Goal: Answer question/provide support: Share knowledge or assist other users

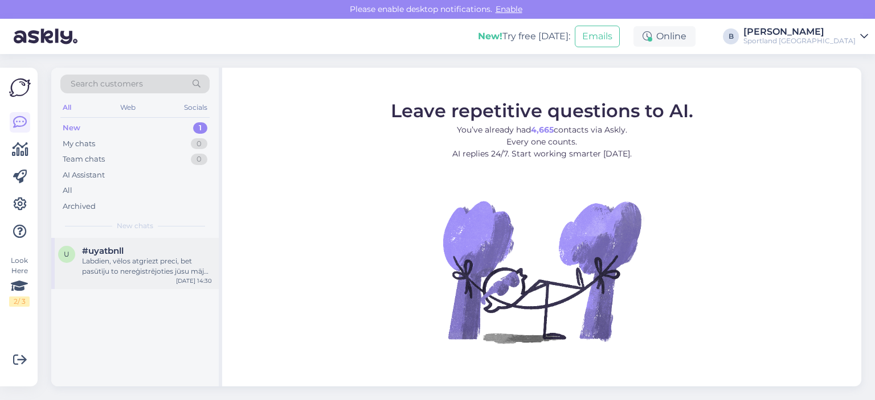
click at [155, 263] on div "Labdien, vēlos atgriezt preci, bet pasūtīju to nereģistrējoties jūsu mājas lapā…" at bounding box center [147, 266] width 130 height 21
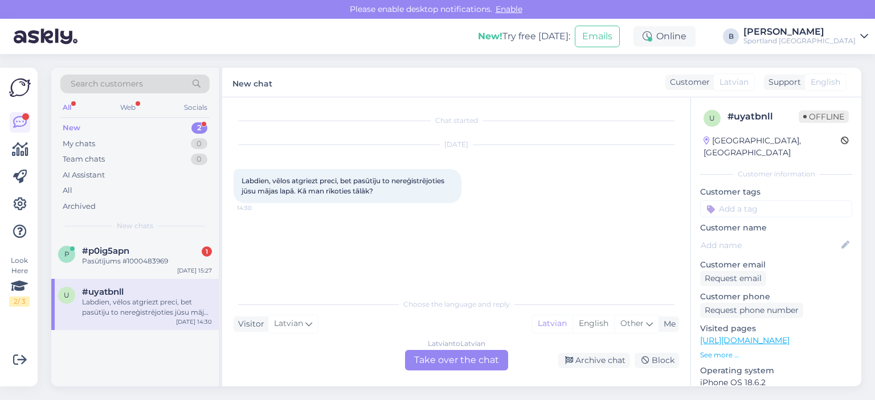
click at [124, 308] on div "Labdien, vēlos atgriezt preci, bet pasūtīju to nereģistrējoties jūsu mājas lapā…" at bounding box center [147, 307] width 130 height 21
click at [452, 362] on div "Latvian to Latvian Take over the chat" at bounding box center [456, 360] width 103 height 21
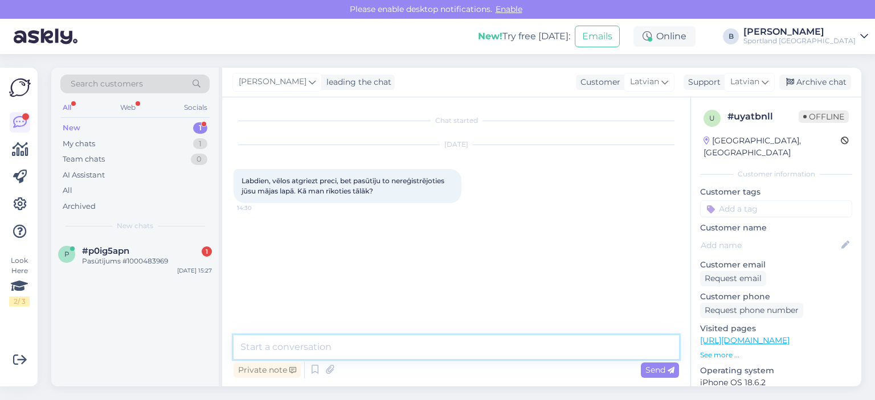
click at [453, 355] on textarea at bounding box center [456, 348] width 445 height 24
type textarea "Labdien."
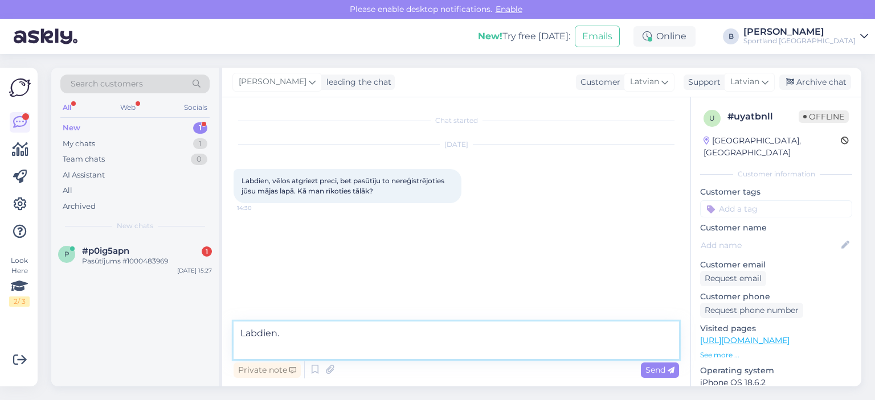
paste textarea
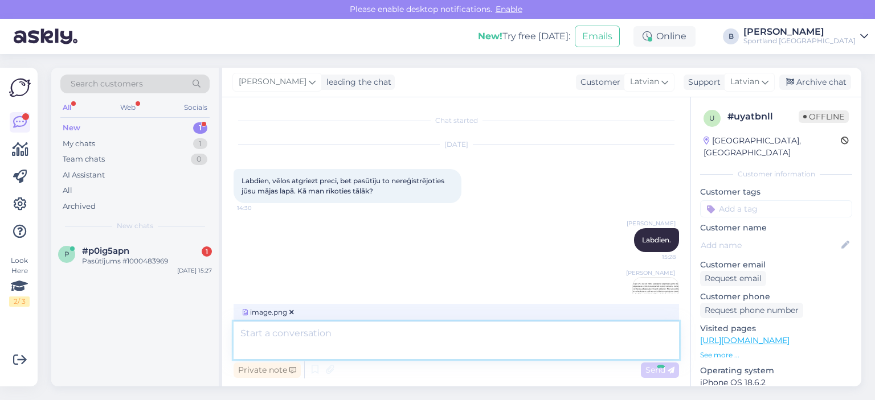
scroll to position [11, 0]
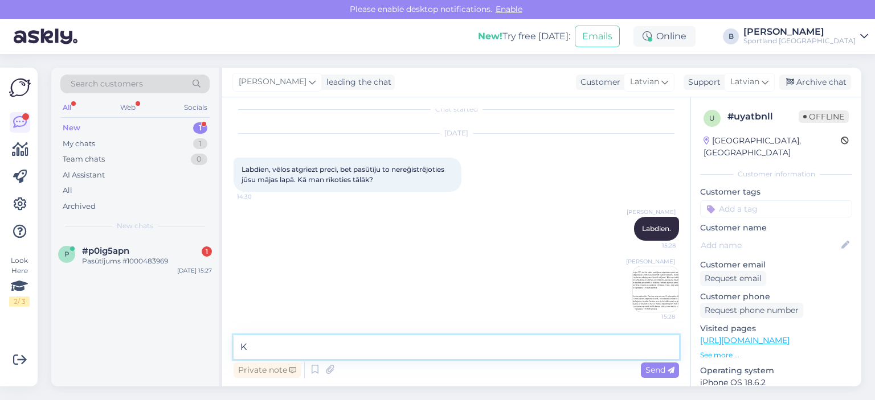
click at [506, 345] on textarea "K" at bounding box center [456, 348] width 445 height 24
type textarea "K"
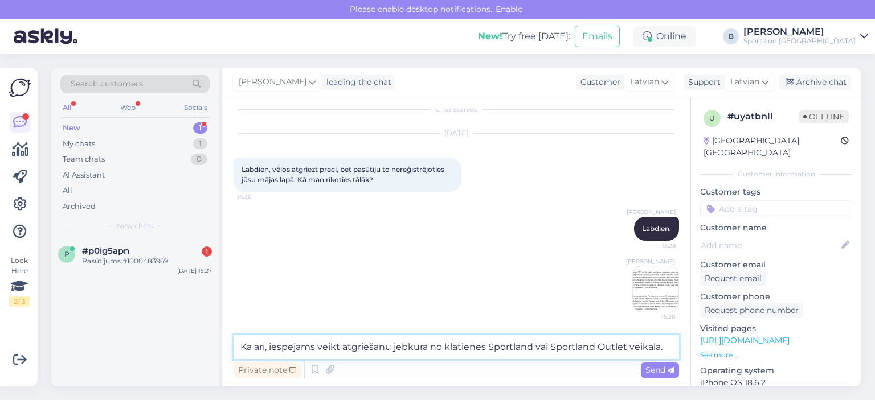
type textarea "Kā arī, iespējams veikt atgriešanu jebkurā no klātienes Sportland vai Sportland…"
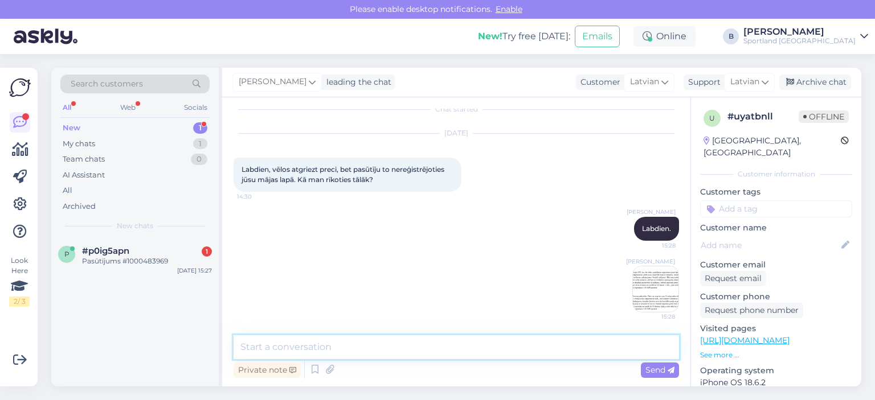
scroll to position [71, 0]
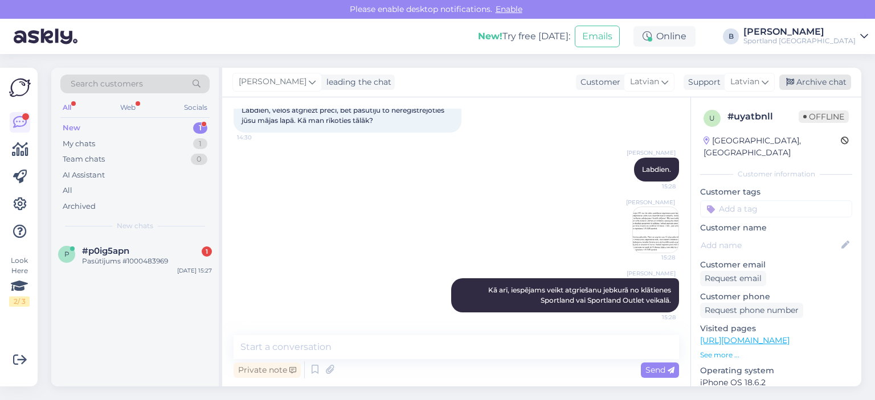
click at [828, 84] on div "Archive chat" at bounding box center [815, 82] width 72 height 15
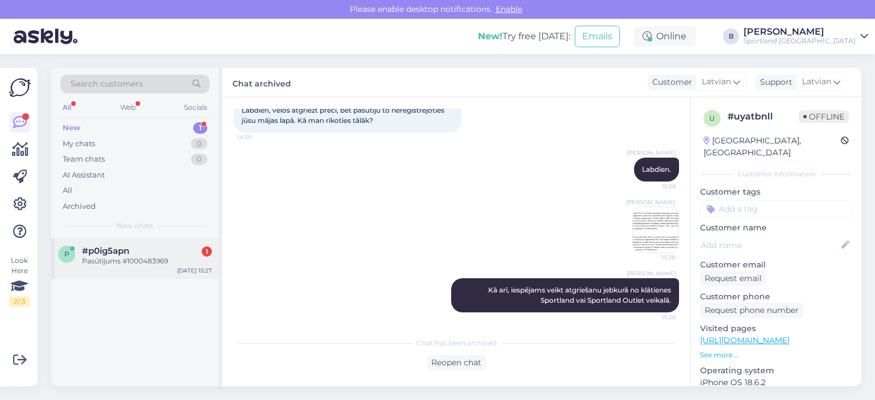
click at [116, 276] on div "p #p0ig5apn 1 Pasūtījums #1000483969 [DATE] 15:27" at bounding box center [134, 258] width 167 height 41
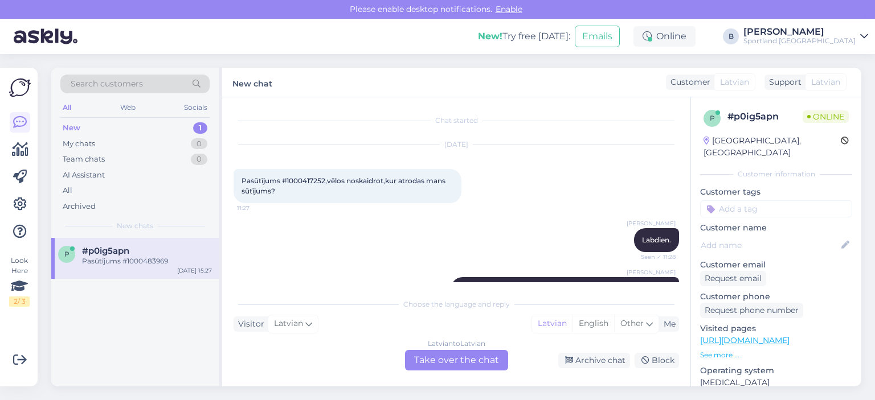
scroll to position [1318, 0]
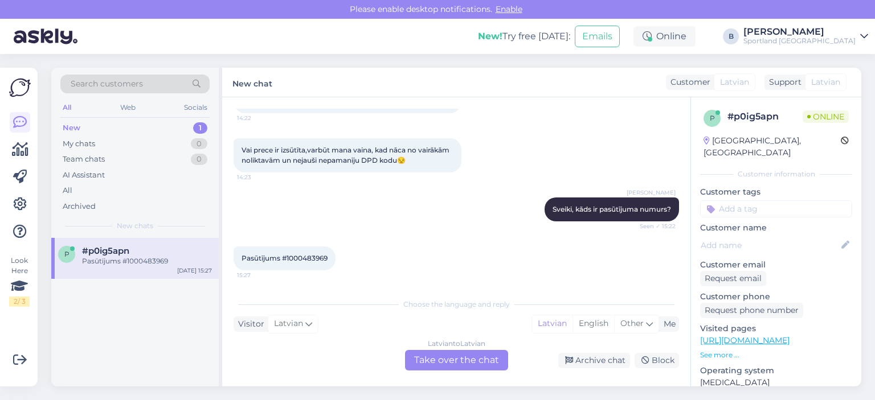
click at [453, 367] on div "Latvian to Latvian Take over the chat" at bounding box center [456, 360] width 103 height 21
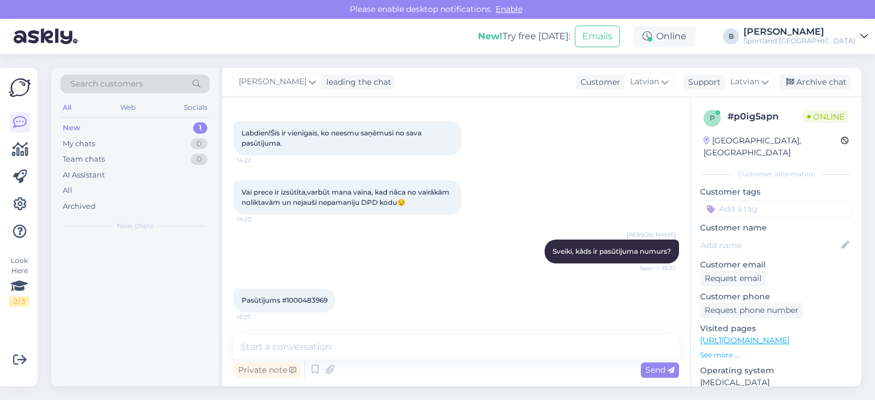
scroll to position [1276, 0]
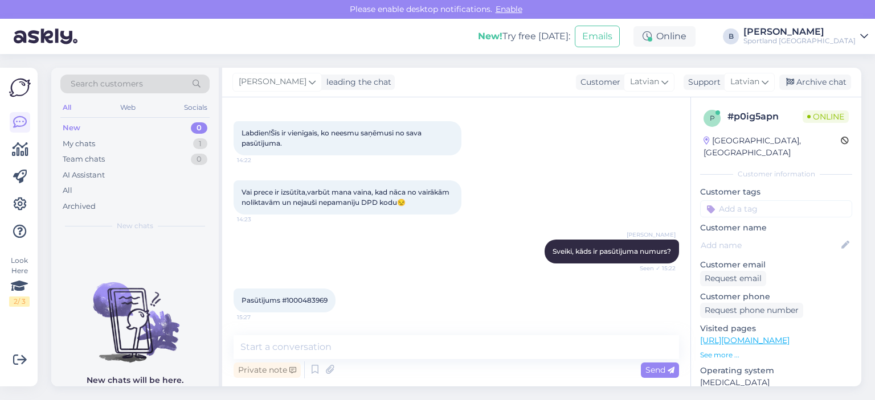
click at [304, 297] on span "Pasūtījums #1000483969" at bounding box center [285, 300] width 86 height 9
copy div "1000483969 15:27"
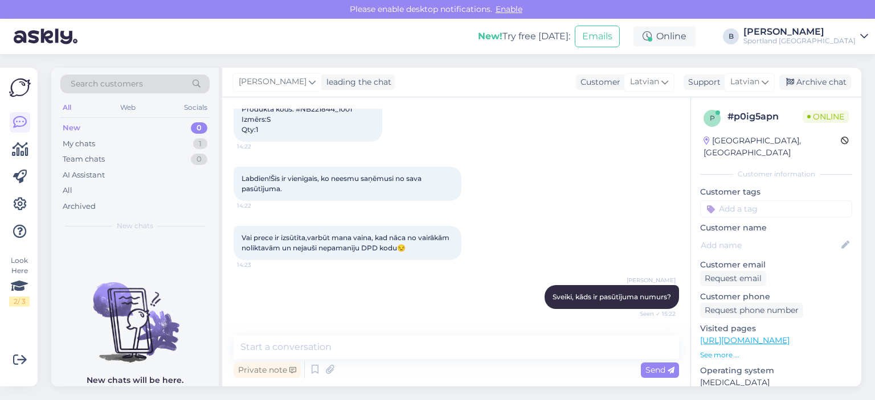
scroll to position [1162, 0]
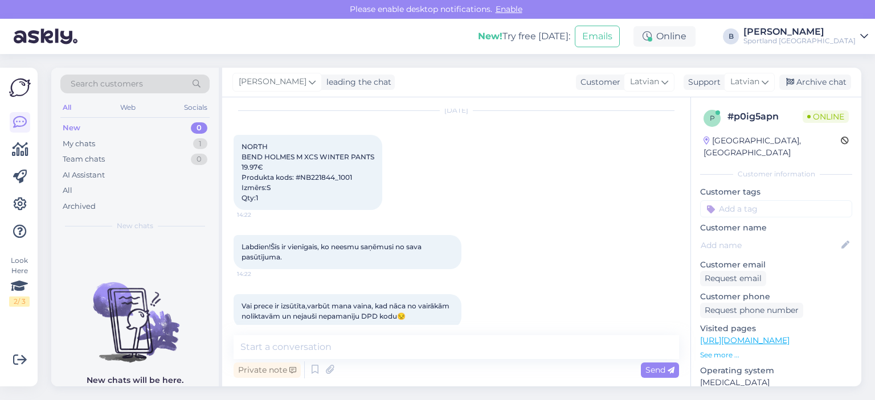
click at [310, 175] on span "NORTH BEND HOLMES M XCS WINTER PANTS 19.97€ Produkta kods: #NB221844_1001 Izmēr…" at bounding box center [308, 172] width 133 height 60
copy span "NB221844_1001"
click at [322, 343] on textarea at bounding box center [456, 348] width 445 height 24
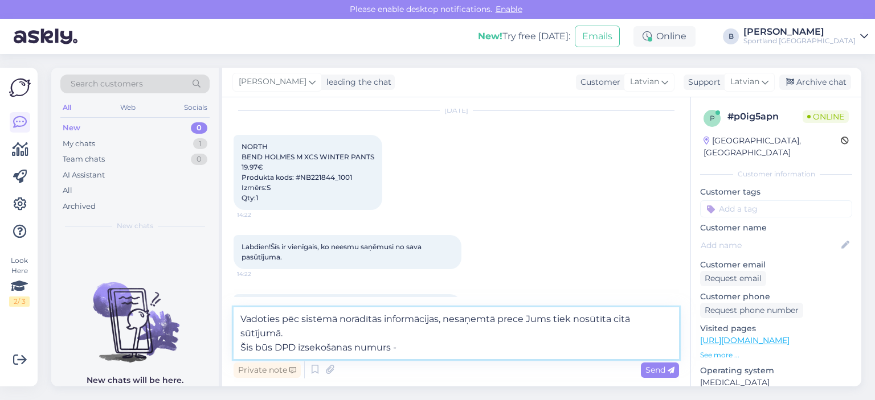
paste textarea "05757995529962"
type textarea "Vadoties pēc sistēmā norādītās informācijas, nesaņemtā prece Jums tiek nosūtīta…"
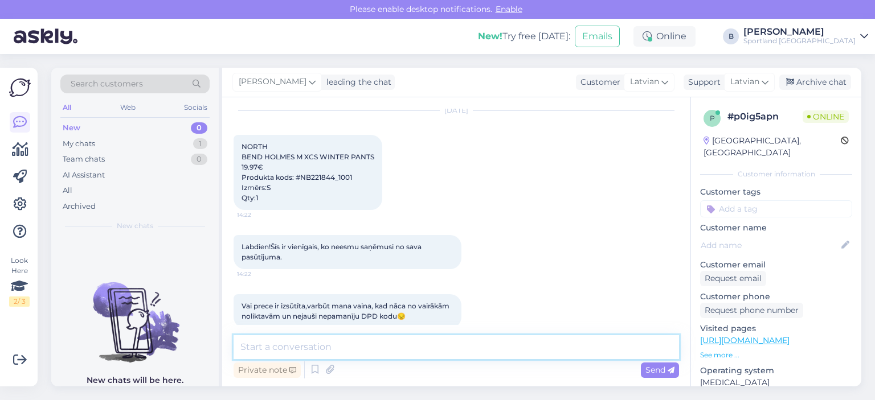
scroll to position [1345, 0]
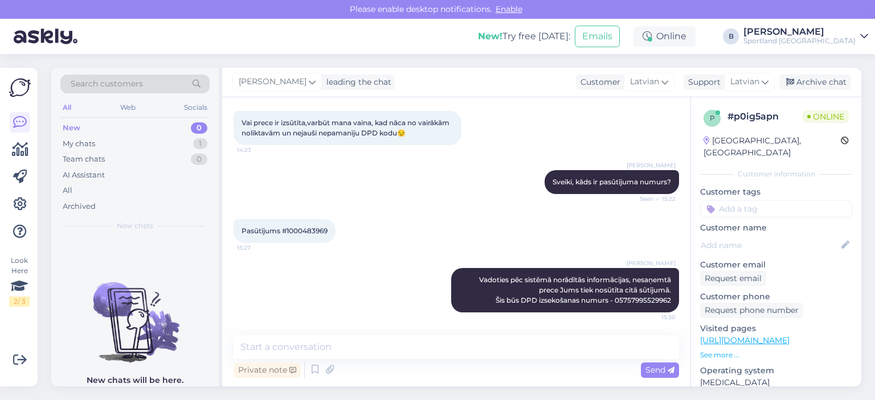
click at [824, 74] on div "[PERSON_NAME] leading the chat Customer Latvian Support Latvian Archive chat" at bounding box center [541, 83] width 639 height 30
click at [820, 81] on div "Archive chat" at bounding box center [815, 82] width 72 height 15
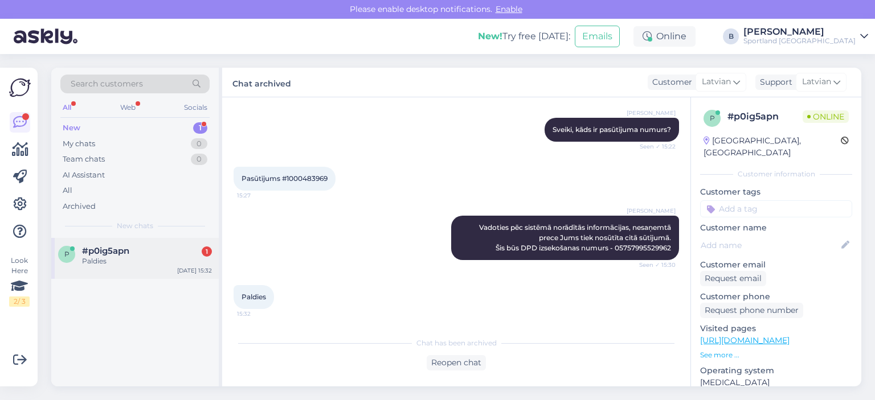
click at [129, 252] on span "#p0ig5apn" at bounding box center [105, 251] width 47 height 10
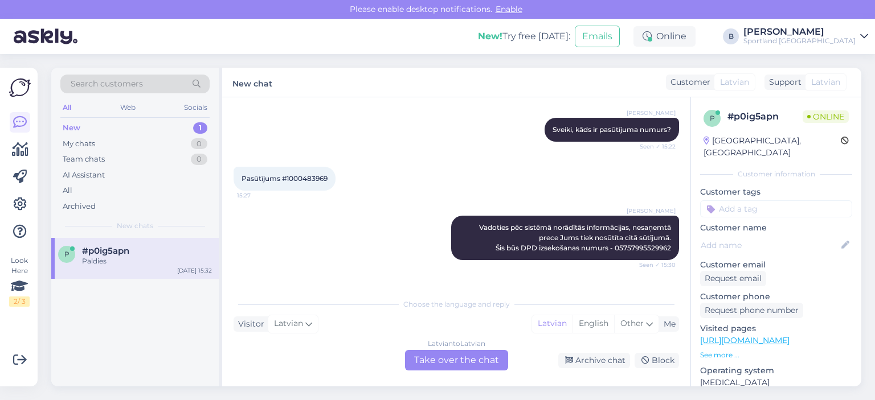
scroll to position [1437, 0]
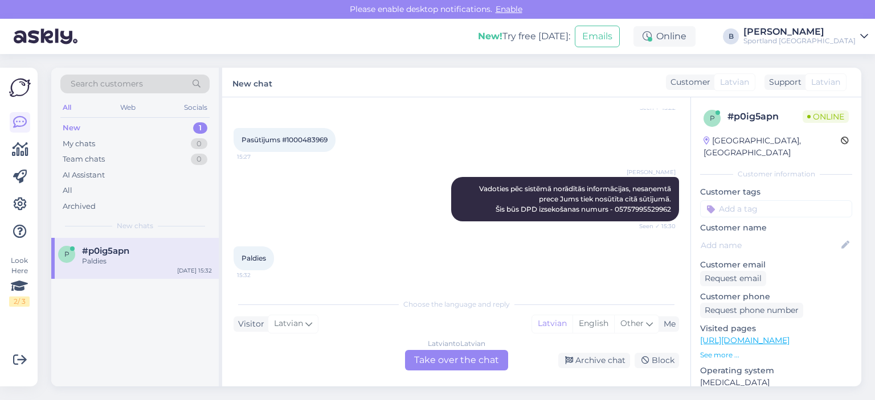
click at [463, 353] on div "Latvian to Latvian Take over the chat" at bounding box center [456, 360] width 103 height 21
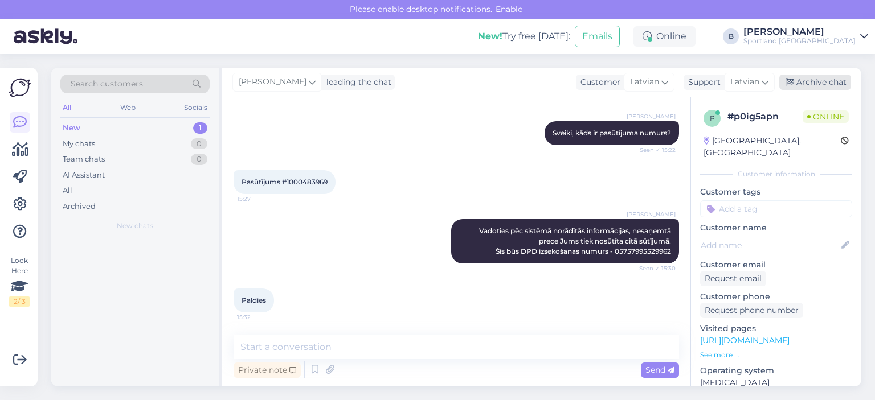
click at [804, 76] on div "Archive chat" at bounding box center [815, 82] width 72 height 15
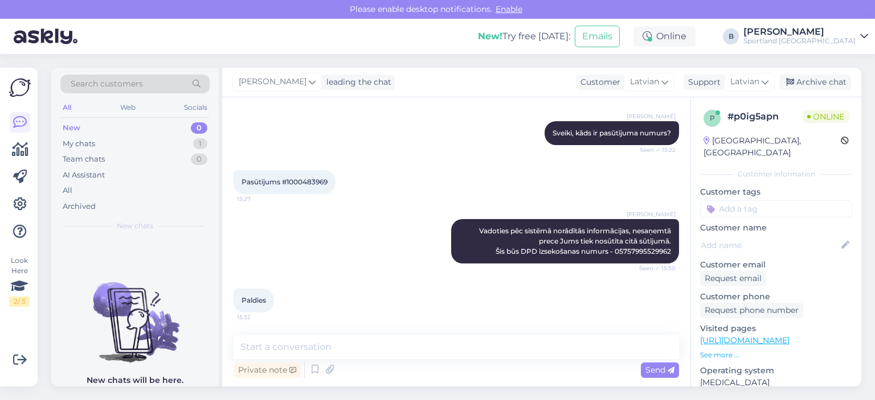
scroll to position [1398, 0]
